Goal: Transaction & Acquisition: Purchase product/service

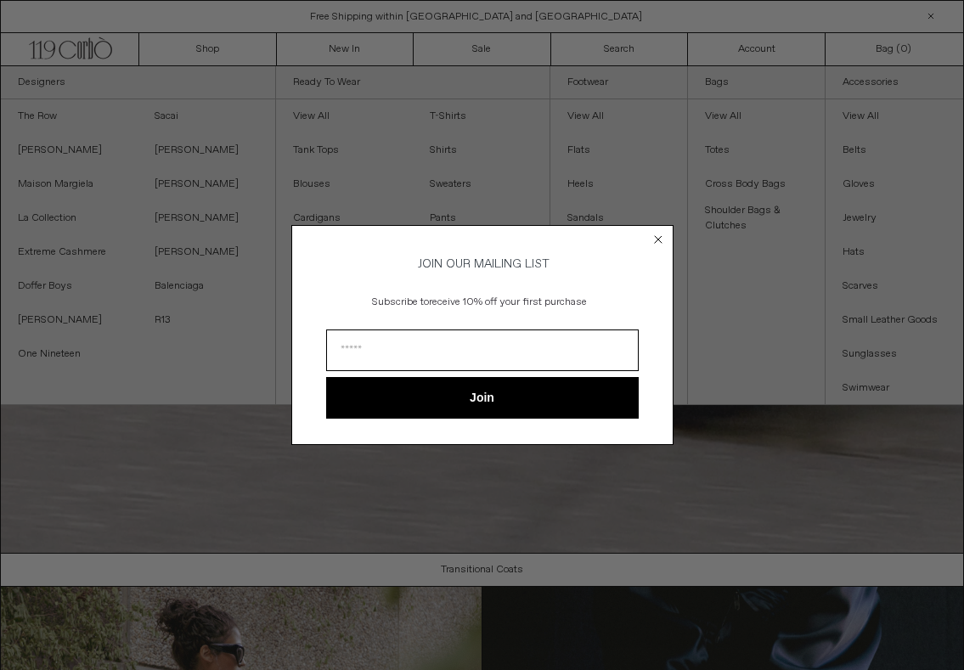
click at [656, 234] on circle "Close dialog" at bounding box center [658, 240] width 16 height 16
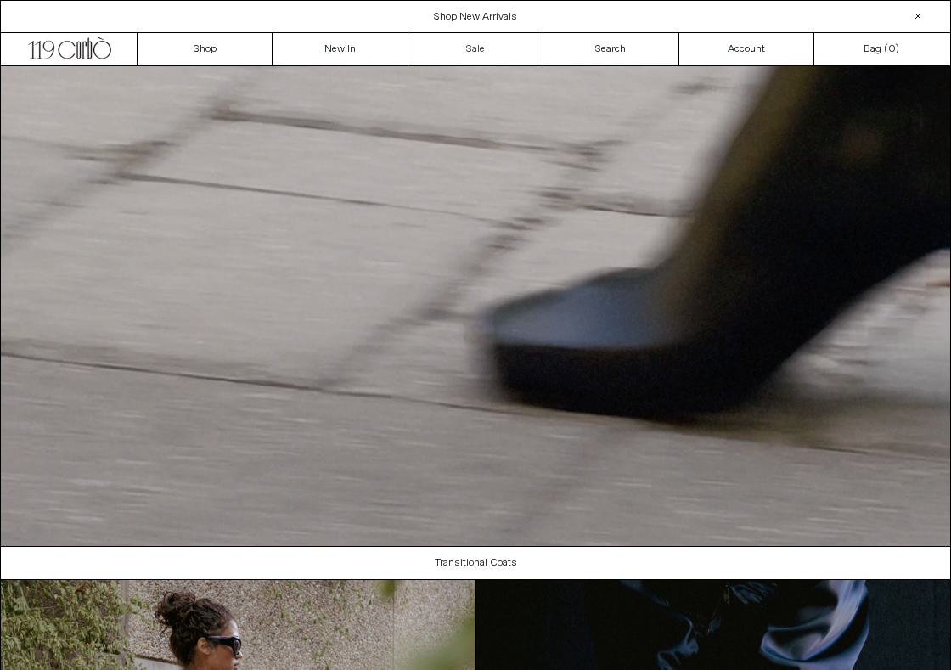
click at [466, 48] on link "Sale" at bounding box center [476, 49] width 135 height 32
click at [483, 43] on link "Sale" at bounding box center [476, 49] width 135 height 32
click at [483, 50] on link "Sale" at bounding box center [476, 49] width 135 height 32
click at [189, 45] on link "Shop" at bounding box center [205, 49] width 135 height 32
click at [468, 49] on link "Sale" at bounding box center [476, 49] width 135 height 32
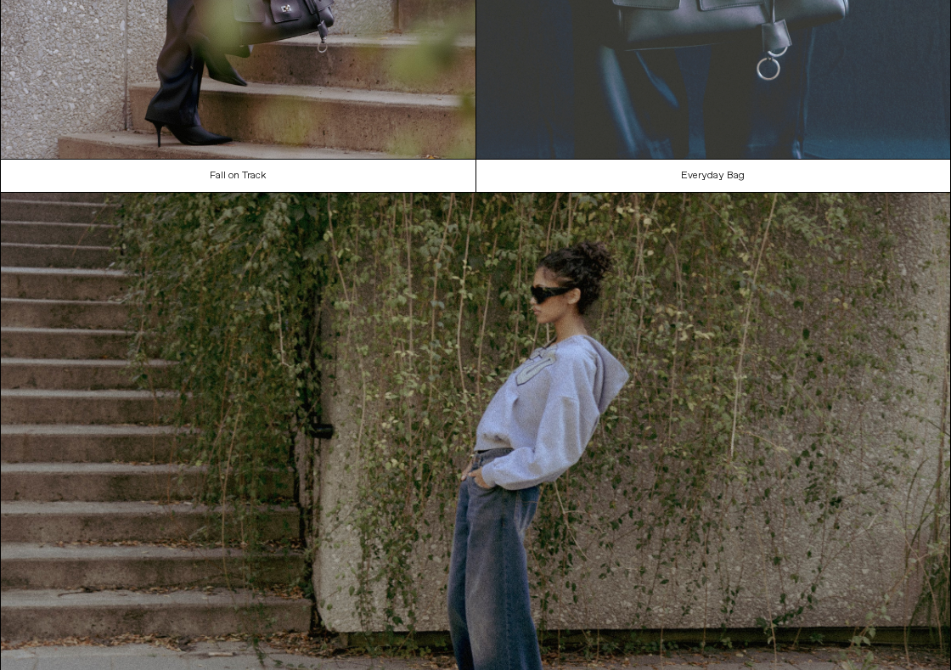
scroll to position [1291, 0]
